Goal: Communication & Community: Ask a question

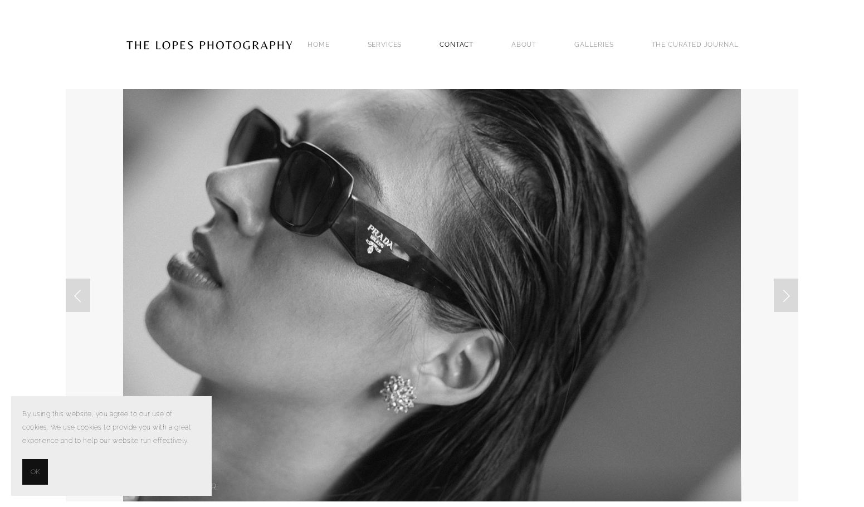
click at [442, 46] on link "Contact" at bounding box center [457, 44] width 34 height 15
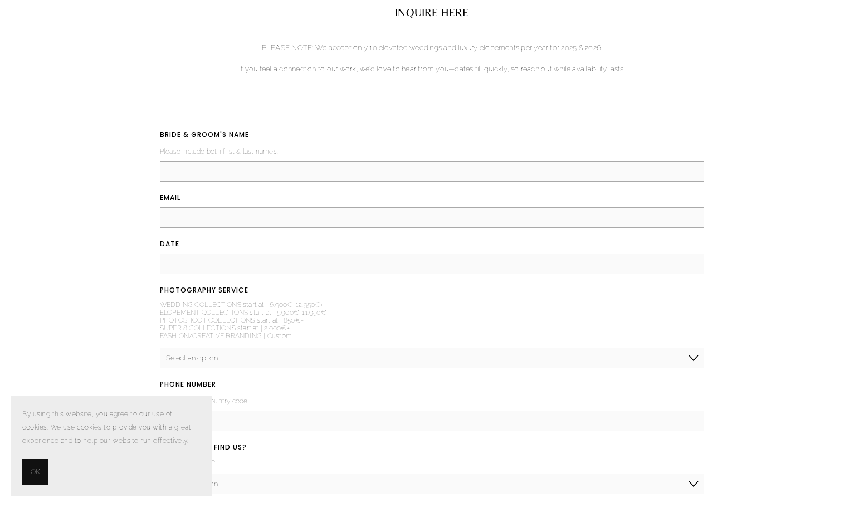
scroll to position [1282, 0]
click at [186, 170] on input "BRIDE & GROOM'S NAME (required)" at bounding box center [432, 170] width 545 height 21
drag, startPoint x: 246, startPoint y: 198, endPoint x: 254, endPoint y: 179, distance: 20.8
click at [247, 198] on label "Email (required)" at bounding box center [432, 199] width 545 height 16
click at [247, 207] on input "Email (required)" at bounding box center [432, 217] width 545 height 21
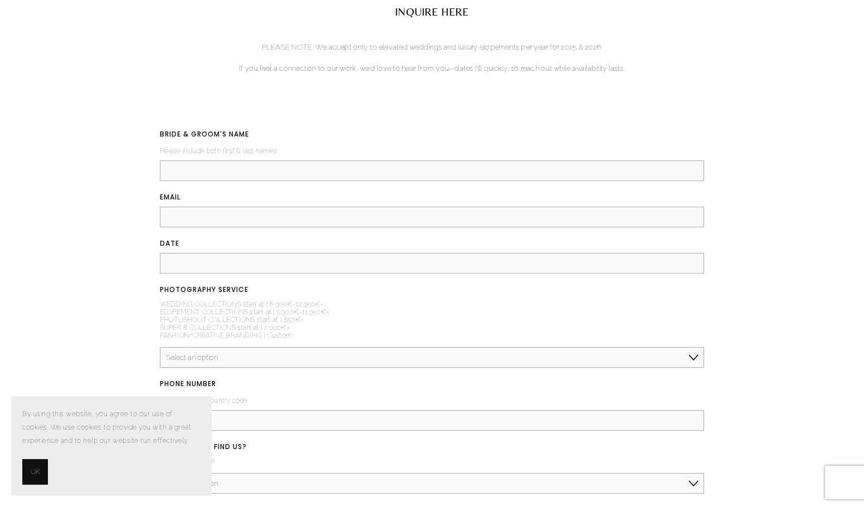
click at [251, 178] on input "BRIDE & GROOM'S NAME (required)" at bounding box center [432, 170] width 545 height 21
type input "Siddiikur"
type input "info@silopath.com"
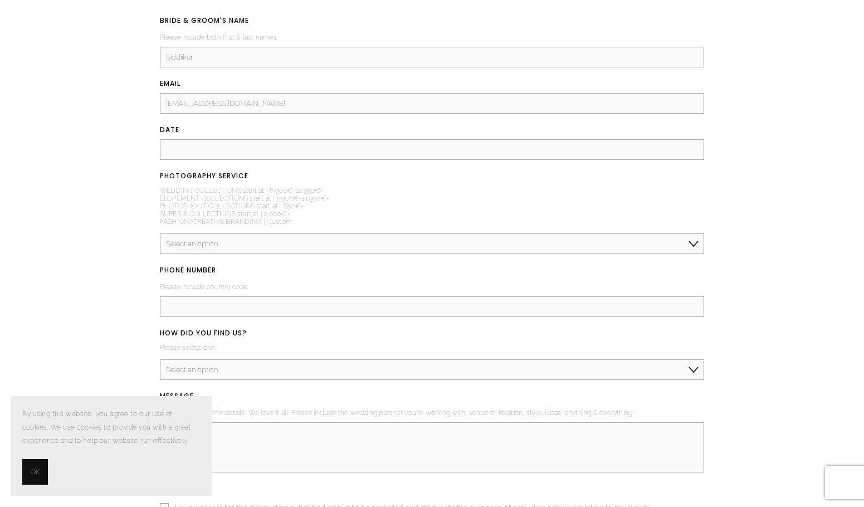
scroll to position [1393, 0]
click at [661, 155] on input "Exclusive 35% OFF on Professional Photo Editing – Fast, Reliable & Cost Effecti…" at bounding box center [432, 152] width 545 height 21
type input "Exclusive 35% OFF on Professional Photo Editing – Fast, Reliable & Cost Effecti…"
drag, startPoint x: 321, startPoint y: 247, endPoint x: 303, endPoint y: 251, distance: 18.4
click at [317, 247] on select "Select an option Elopement, Civil or Micro Wedding | Less than 50 guests Mid-Si…" at bounding box center [432, 246] width 545 height 21
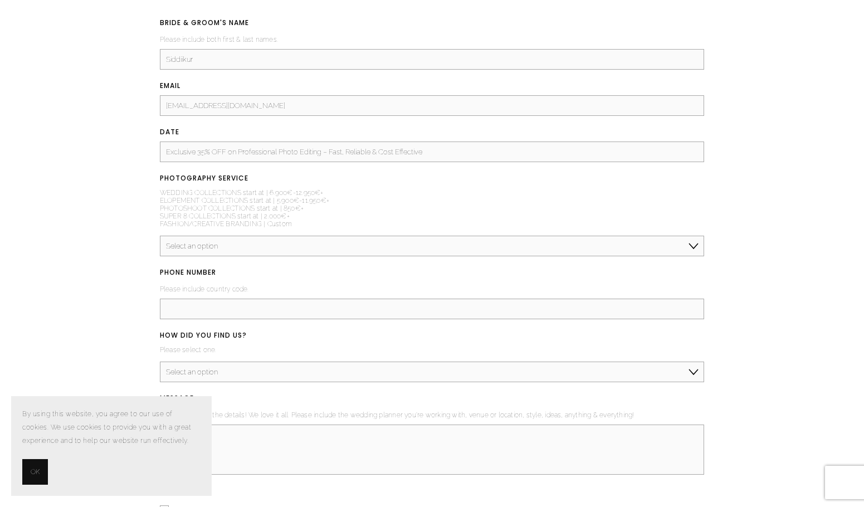
select select "Engagement or Proposal"
click at [160, 238] on select "Select an option Elopement, Civil or Micro Wedding | Less than 50 guests Mid-Si…" at bounding box center [432, 246] width 545 height 21
drag, startPoint x: 221, startPoint y: 310, endPoint x: 226, endPoint y: 320, distance: 10.5
click at [223, 310] on input "PHONE NUMBER (required)" at bounding box center [432, 309] width 545 height 21
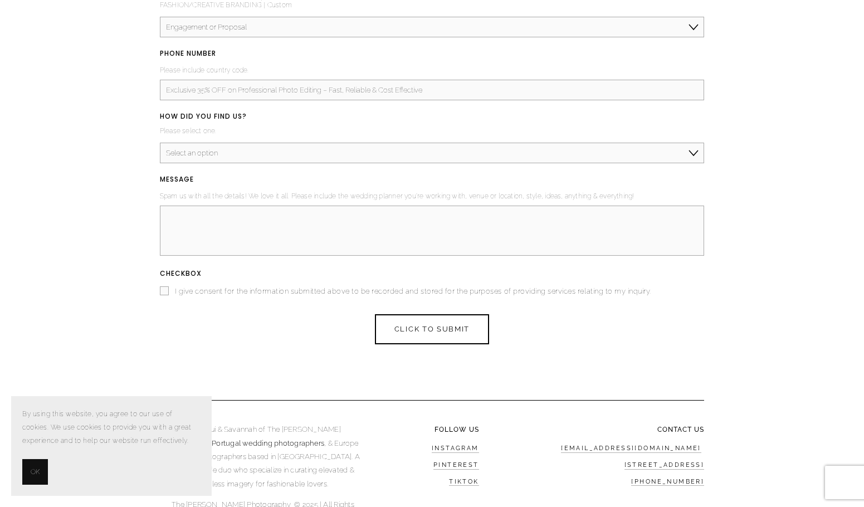
scroll to position [1616, 0]
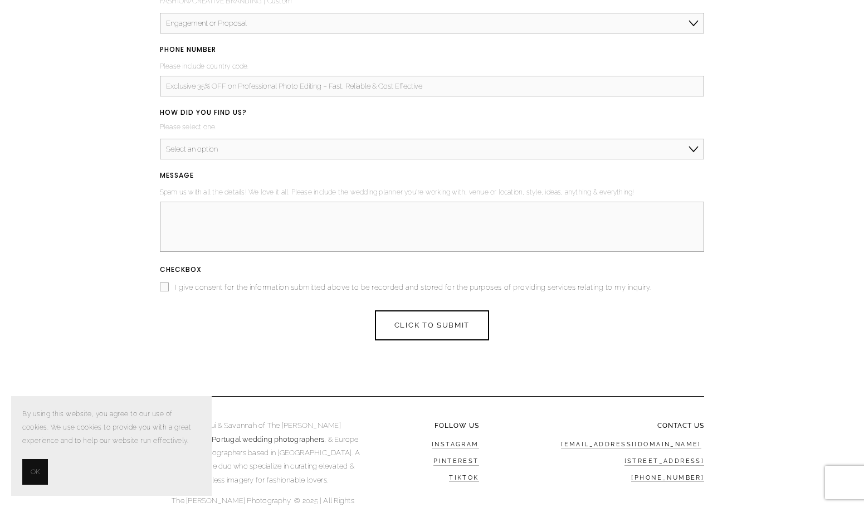
type input "Exclusive 35% OFF on Professional Photo Editing – Fast, Reliable & Cost Effecti…"
click at [559, 156] on select "Select an option Instagram TikTok Google Pinterest Magazine or Blog Referral/Re…" at bounding box center [432, 149] width 545 height 21
select select "Google"
click at [160, 142] on select "Select an option Instagram TikTok Google Pinterest Magazine or Blog Referral/Re…" at bounding box center [432, 149] width 545 height 21
click at [259, 220] on textarea "MESSAGE (required)" at bounding box center [432, 227] width 545 height 50
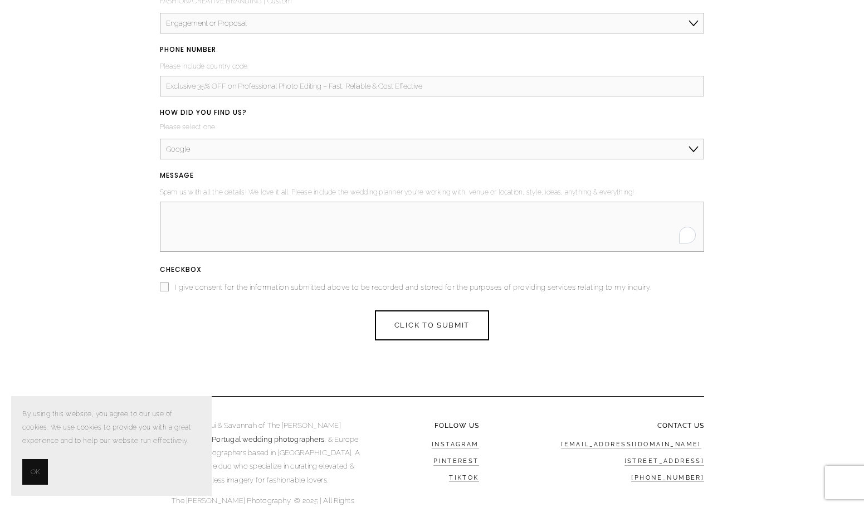
click at [162, 285] on input "I give consent for the information submitted above to be recorded and stored fo…" at bounding box center [164, 286] width 9 height 9
checkbox input "true"
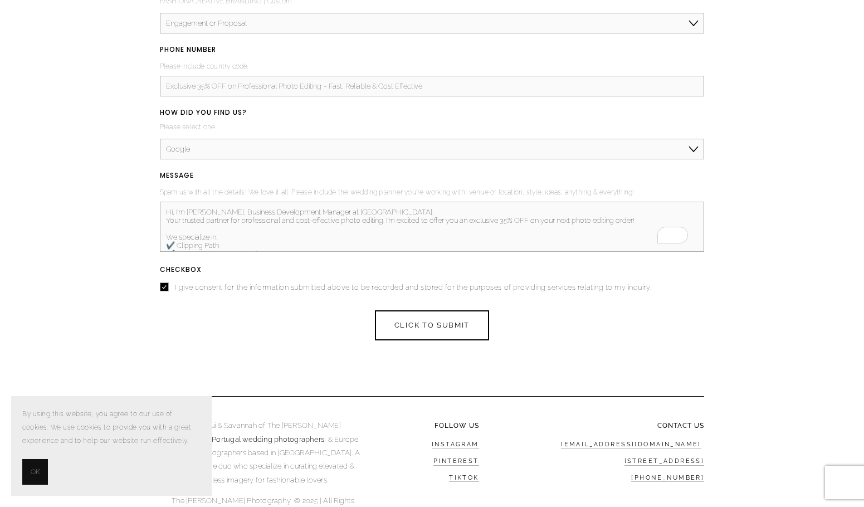
click at [564, 218] on textarea "Hi, I’m Muhammad Siddikur, Business Development Manager at Silo Path. Your trus…" at bounding box center [432, 227] width 545 height 50
type textarea "Hi, I’m Muhammad Siddikur, Business Development Manager at Silo Path. Your trus…"
click at [437, 334] on button "CLICK TO SUBMIT CLICK TO SUBMIT" at bounding box center [432, 325] width 114 height 30
